Goal: Check status

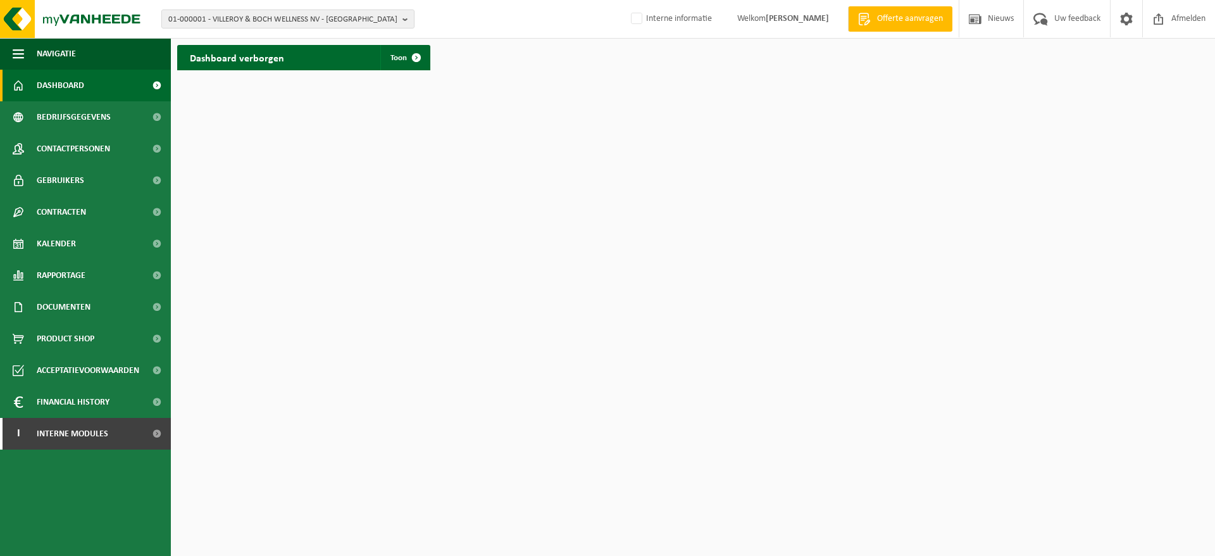
click at [330, 33] on div "01-000001 - VILLEROY & BOCH WELLNESS NV - [GEOGRAPHIC_DATA] 01-000001 - VILLERO…" at bounding box center [607, 19] width 1215 height 39
click at [332, 27] on span "01-000001 - VILLEROY & BOCH WELLNESS NV - [GEOGRAPHIC_DATA]" at bounding box center [282, 19] width 229 height 19
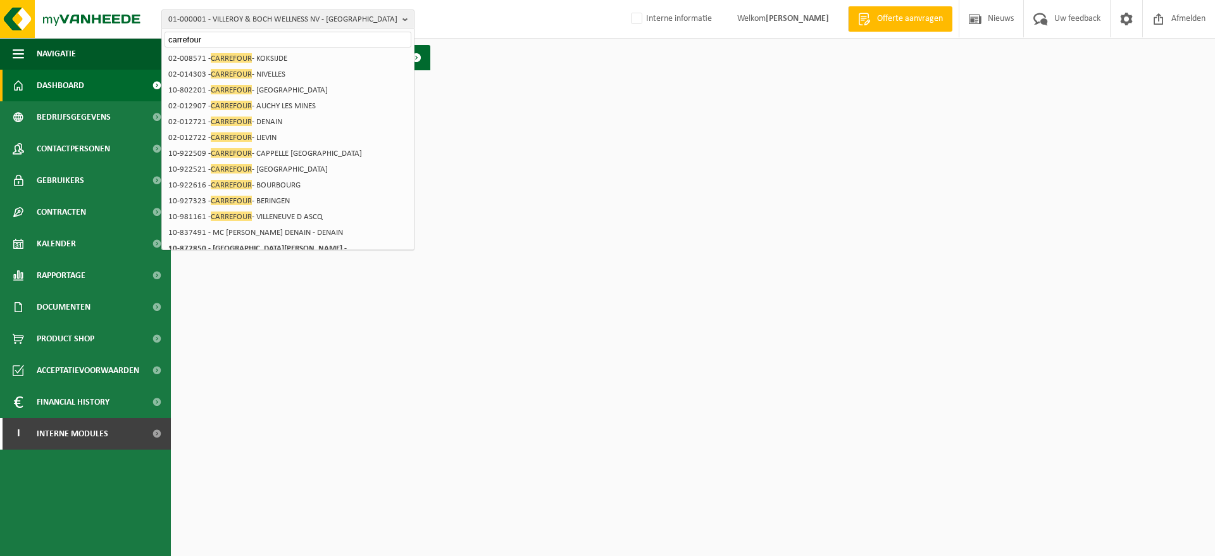
click at [337, 41] on input "carrefour" at bounding box center [288, 40] width 247 height 16
paste input "CARREFOUR EVERE 613"
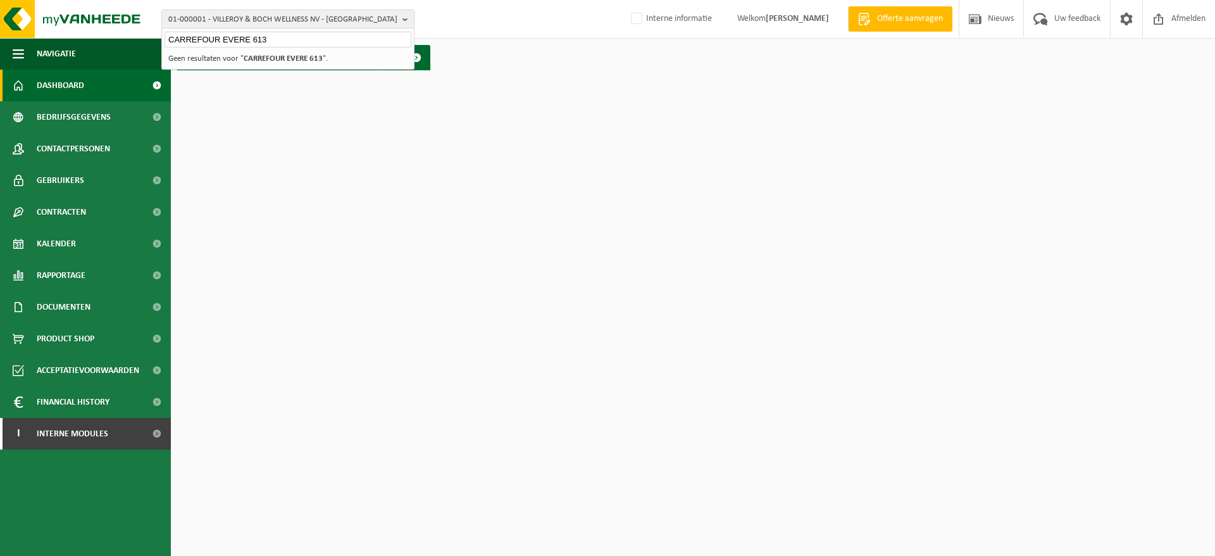
type input "CARREFOUR EVERE 613"
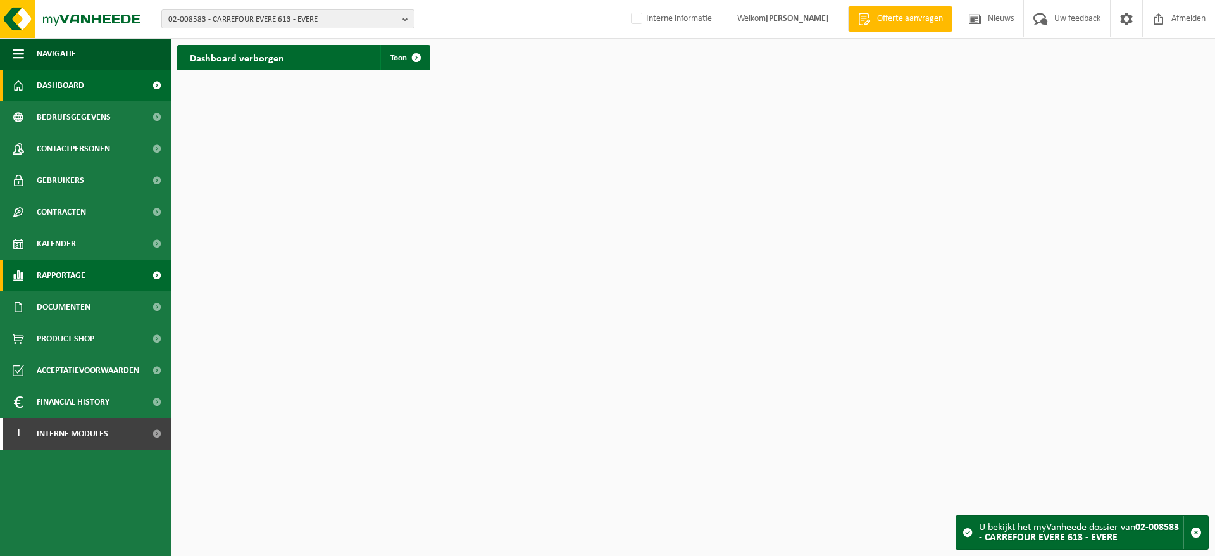
click at [85, 266] on span "Rapportage" at bounding box center [61, 275] width 49 height 32
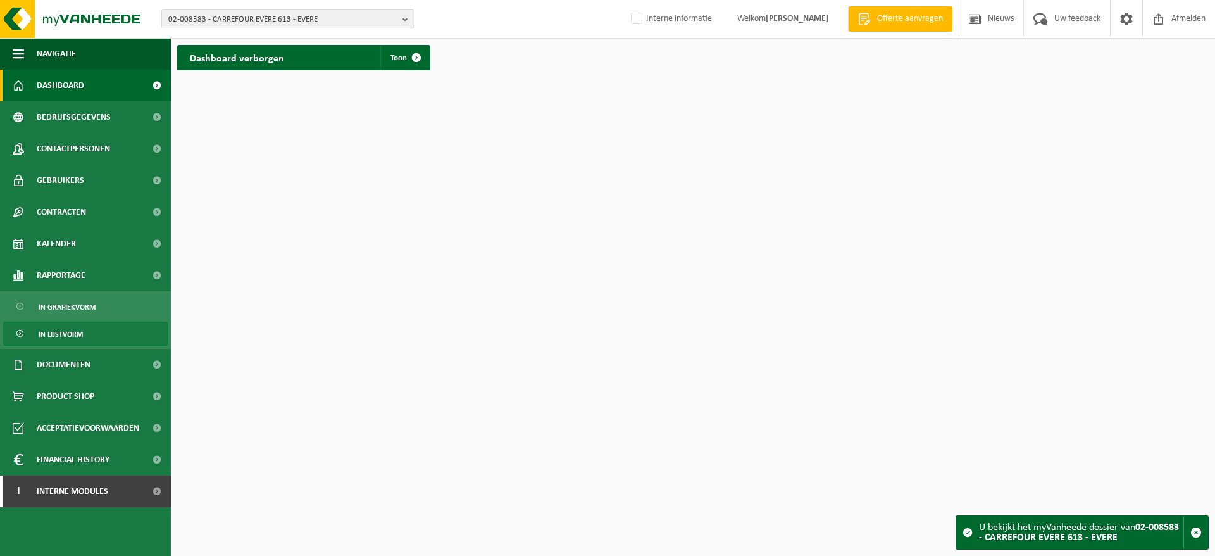
click at [72, 324] on span "In lijstvorm" at bounding box center [61, 334] width 44 height 24
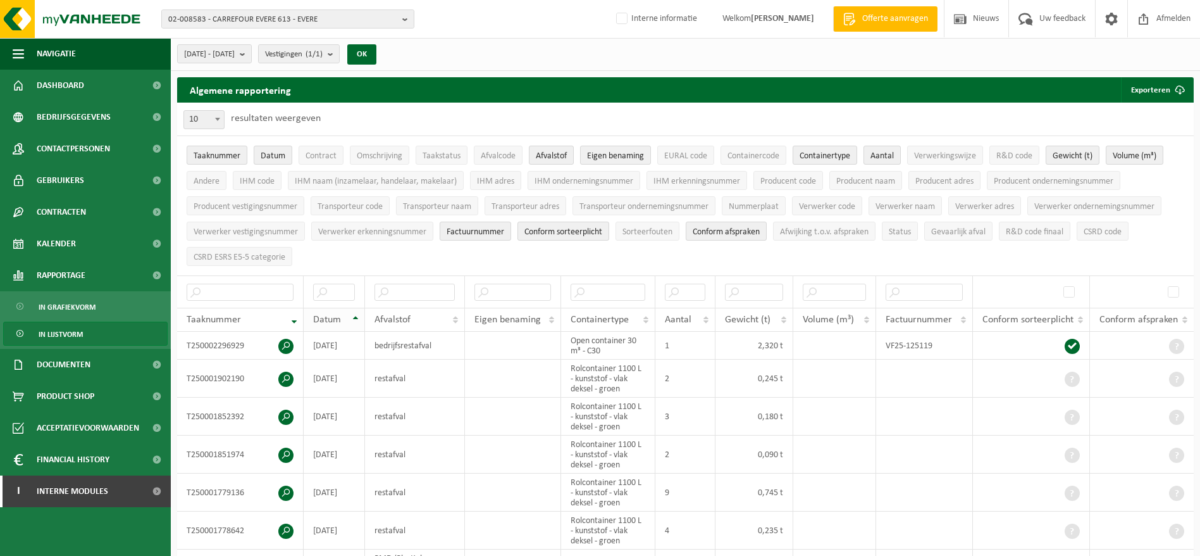
click at [352, 318] on th "Datum" at bounding box center [334, 320] width 61 height 24
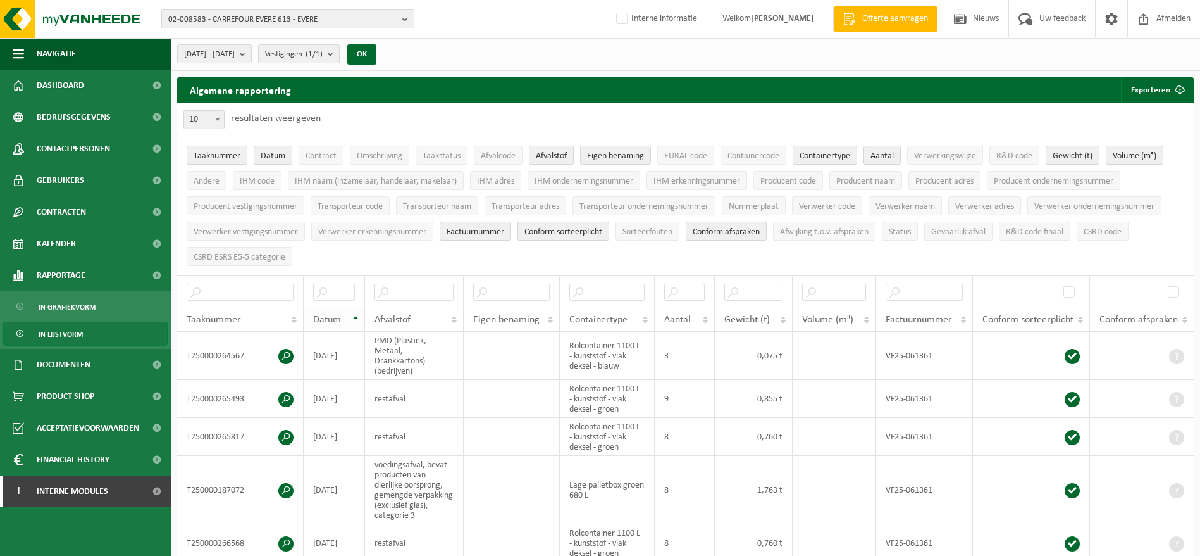
click at [351, 320] on th "Datum" at bounding box center [334, 320] width 61 height 24
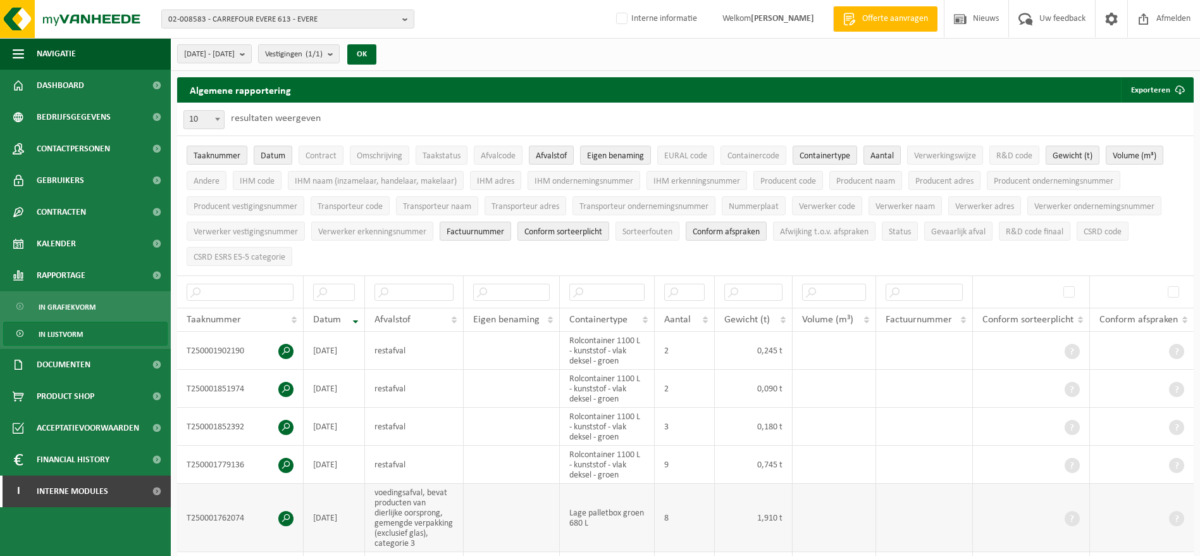
click at [429, 502] on td "voedingsafval, bevat producten van dierlijke oorsprong, gemengde verpakking (ex…" at bounding box center [414, 517] width 98 height 68
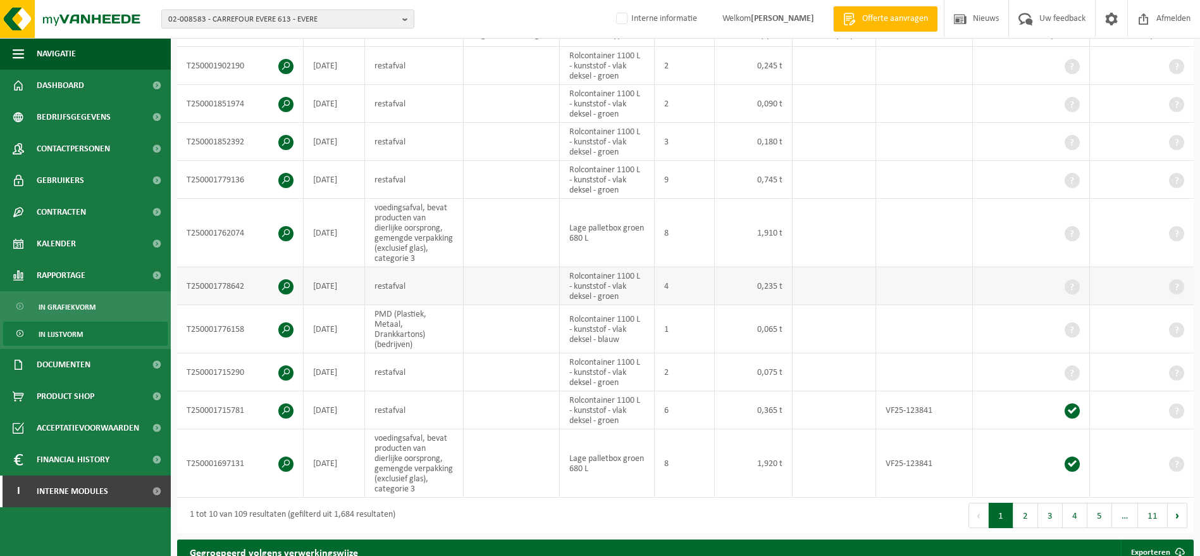
scroll to position [95, 0]
